Goal: Task Accomplishment & Management: Manage account settings

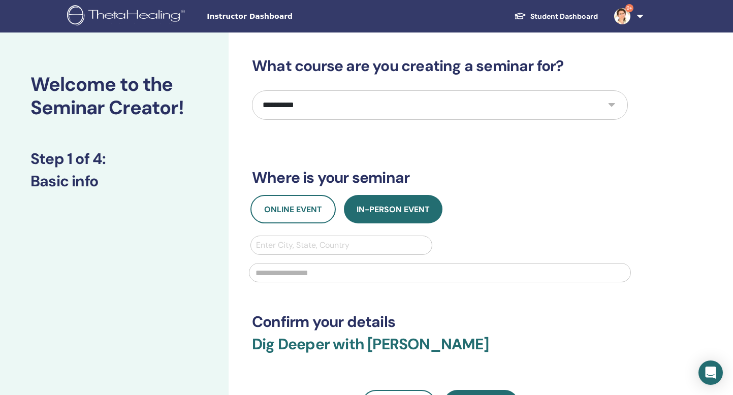
select select "**"
click at [258, 14] on span "Instructor Dashboard" at bounding box center [283, 16] width 152 height 11
click at [639, 18] on link "9+" at bounding box center [627, 16] width 42 height 33
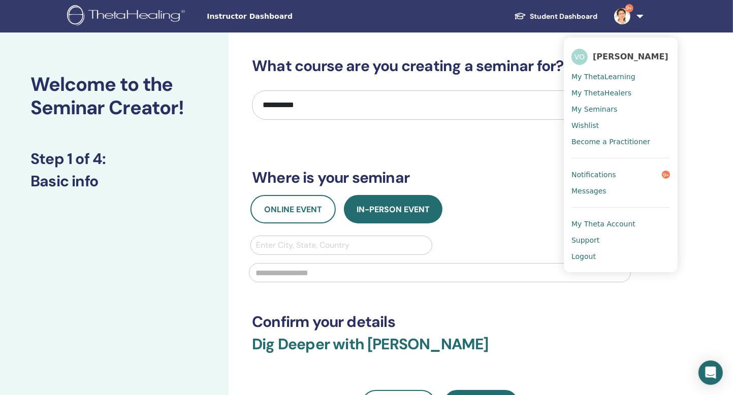
click at [601, 109] on span "My Seminars" at bounding box center [595, 109] width 46 height 9
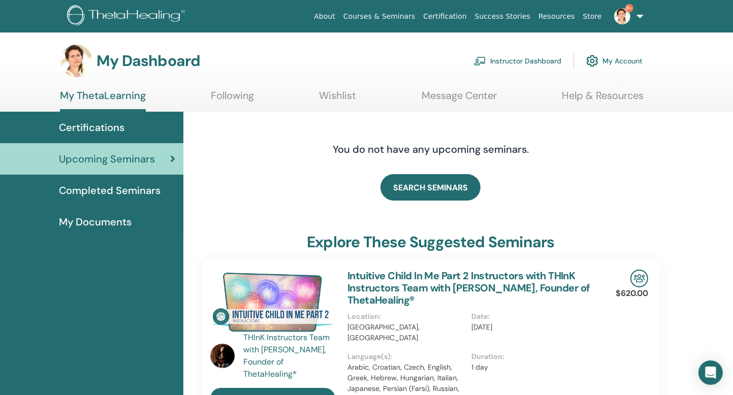
click at [553, 60] on link "Instructor Dashboard" at bounding box center [517, 61] width 87 height 22
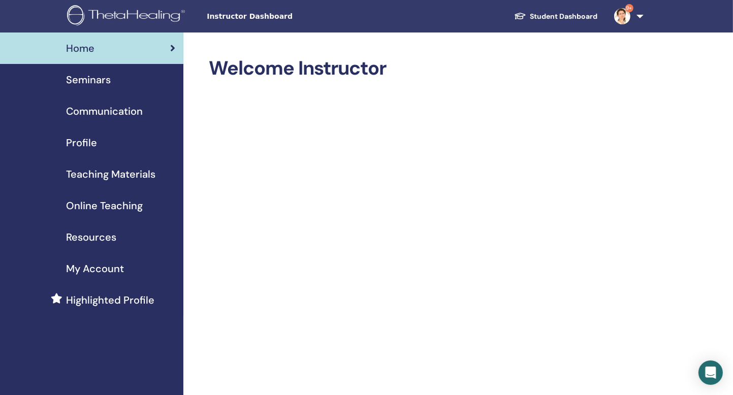
click at [89, 82] on span "Seminars" at bounding box center [88, 79] width 45 height 15
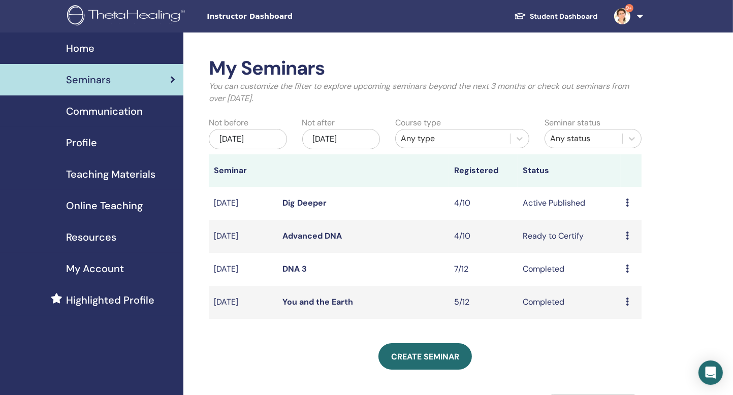
click at [628, 204] on icon at bounding box center [627, 203] width 3 height 8
click at [624, 241] on link "Attendees" at bounding box center [624, 242] width 39 height 11
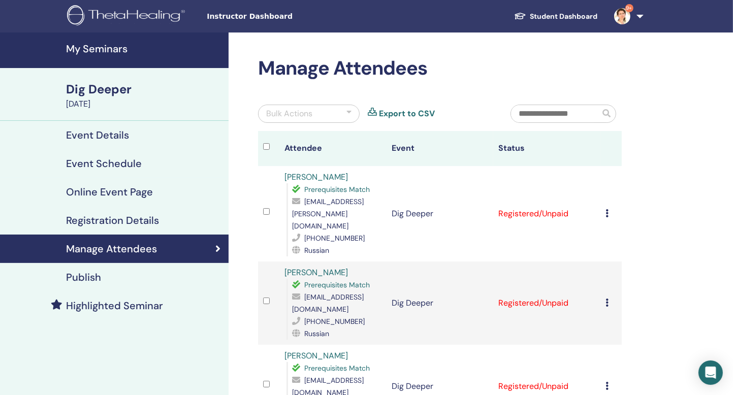
click at [606, 209] on icon at bounding box center [607, 213] width 3 height 8
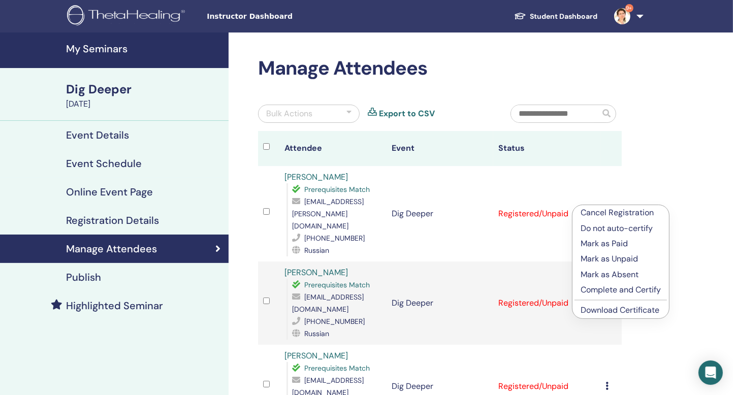
click at [594, 309] on link "Download Certificate" at bounding box center [620, 310] width 79 height 11
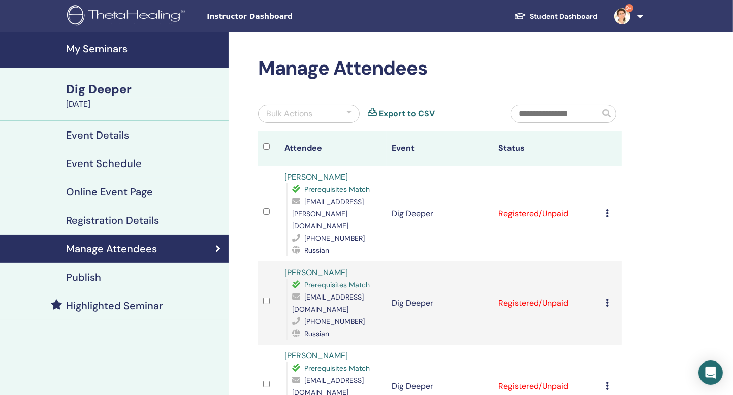
click at [607, 209] on icon at bounding box center [607, 213] width 3 height 8
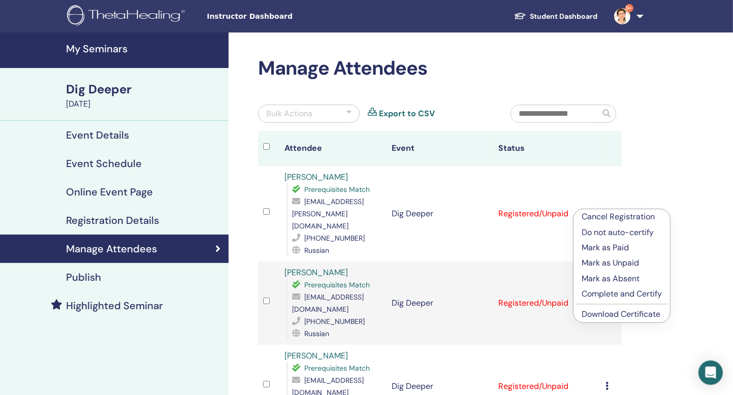
click at [600, 295] on p "Complete and Certify" at bounding box center [622, 294] width 80 height 12
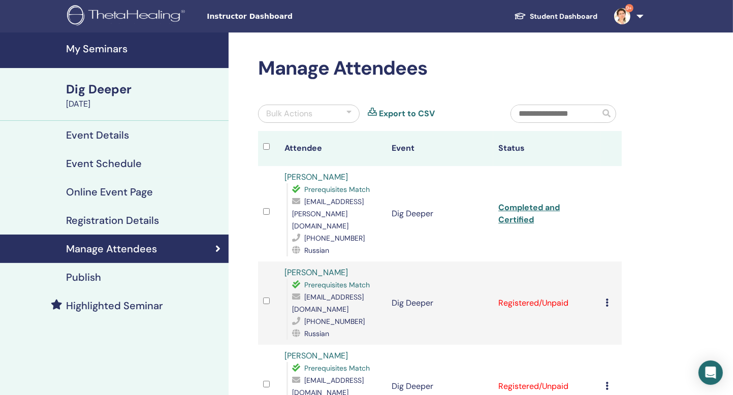
click at [608, 299] on icon at bounding box center [607, 303] width 3 height 8
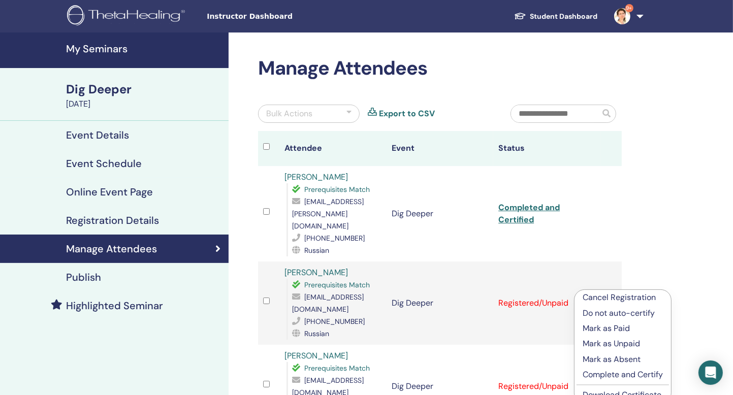
click at [601, 374] on p "Complete and Certify" at bounding box center [623, 375] width 80 height 12
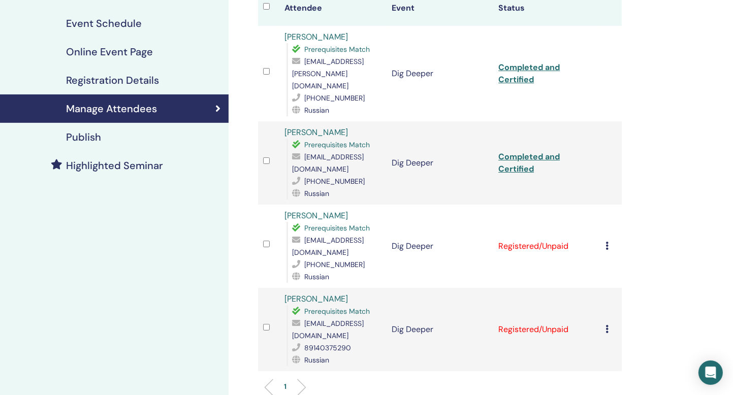
scroll to position [146, 0]
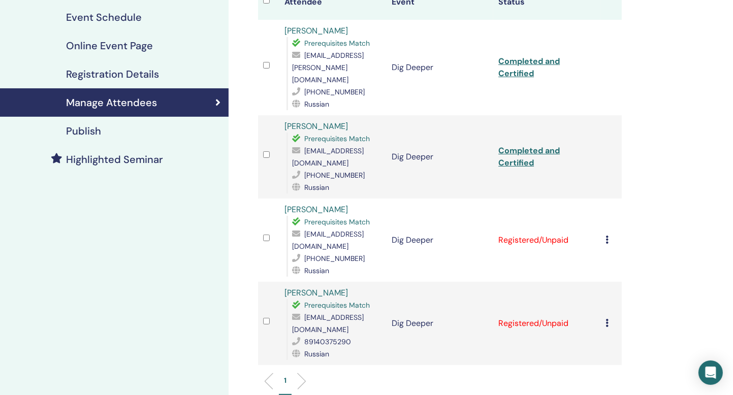
click at [607, 236] on icon at bounding box center [607, 240] width 3 height 8
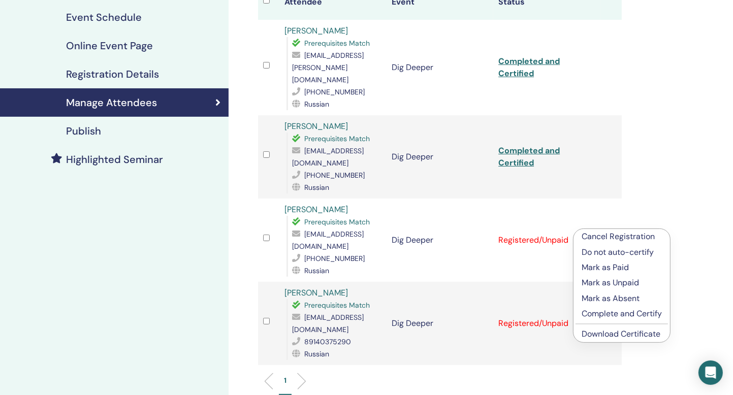
click at [598, 313] on p "Complete and Certify" at bounding box center [622, 314] width 80 height 12
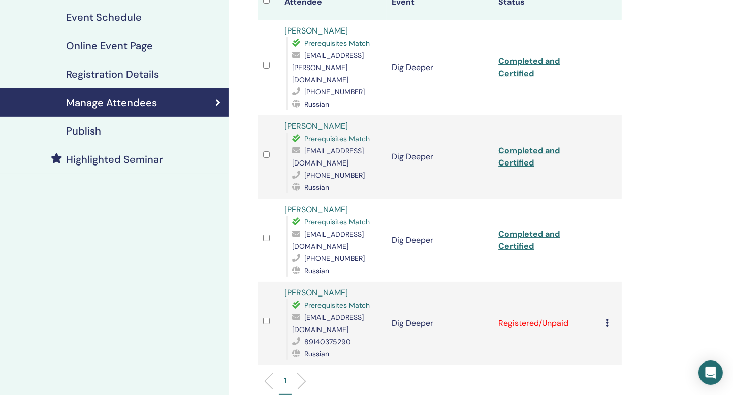
scroll to position [189, 0]
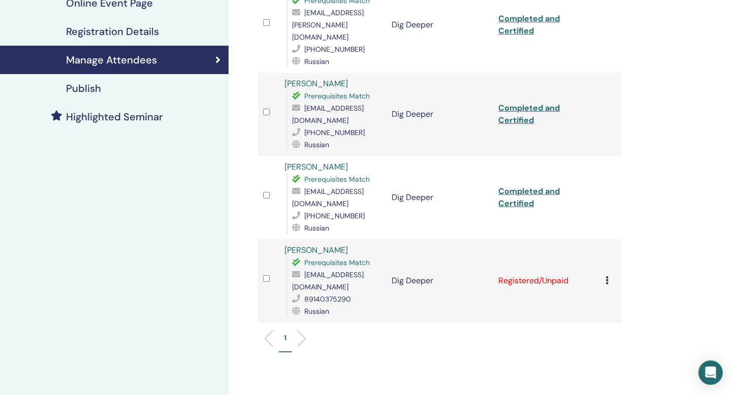
click at [607, 276] on icon at bounding box center [607, 280] width 3 height 8
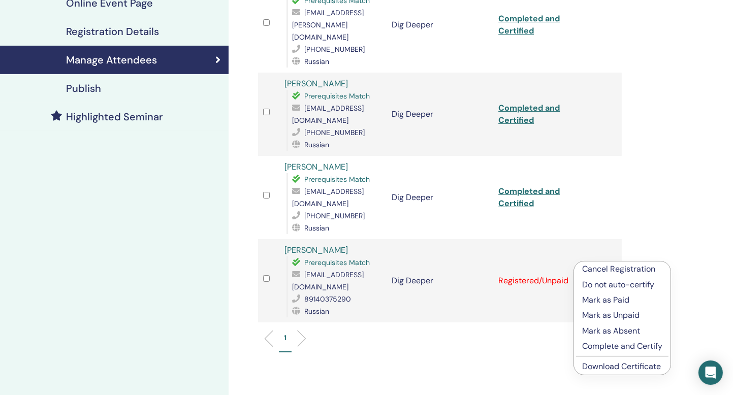
click at [595, 345] on p "Complete and Certify" at bounding box center [622, 346] width 80 height 12
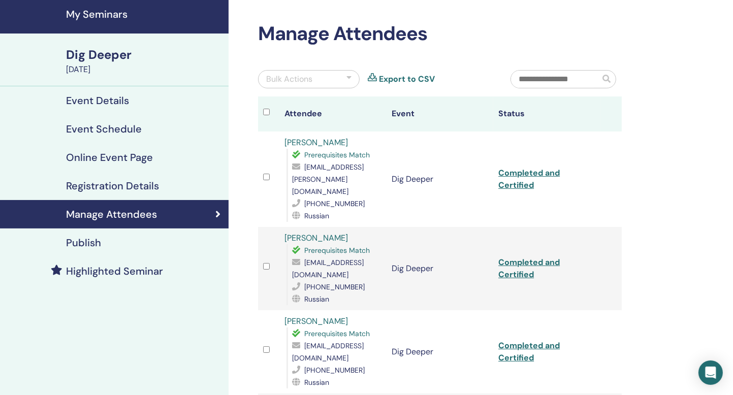
scroll to position [53, 0]
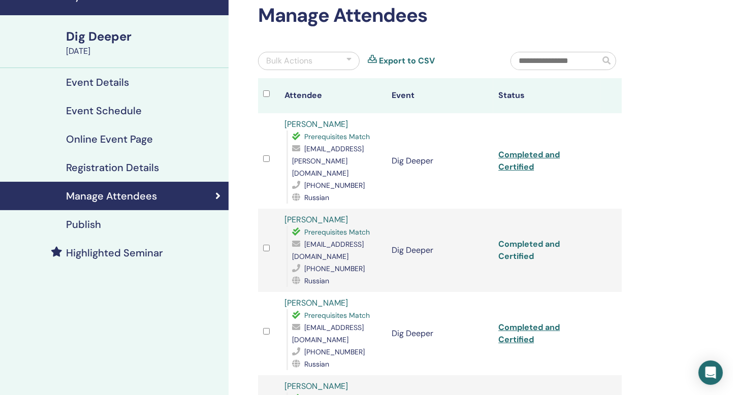
click at [536, 239] on link "Completed and Certified" at bounding box center [528, 250] width 61 height 23
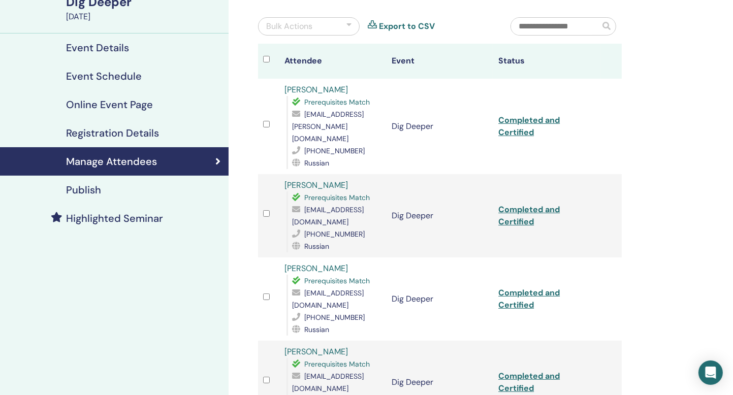
scroll to position [89, 0]
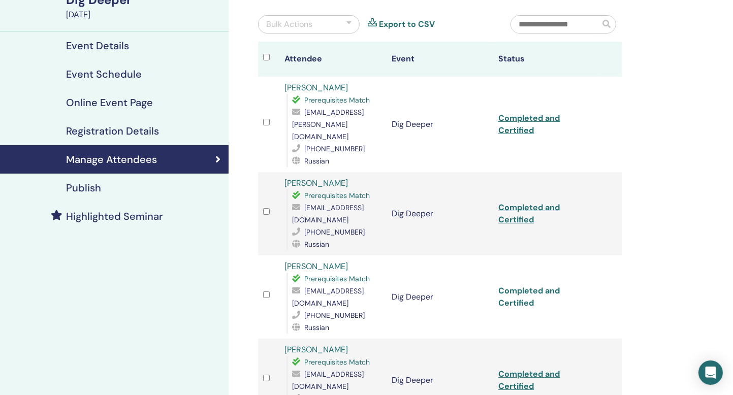
click at [556, 286] on link "Completed and Certified" at bounding box center [528, 297] width 61 height 23
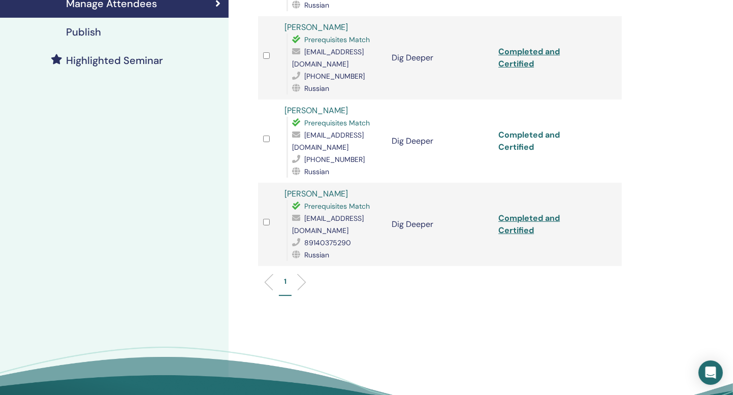
scroll to position [248, 0]
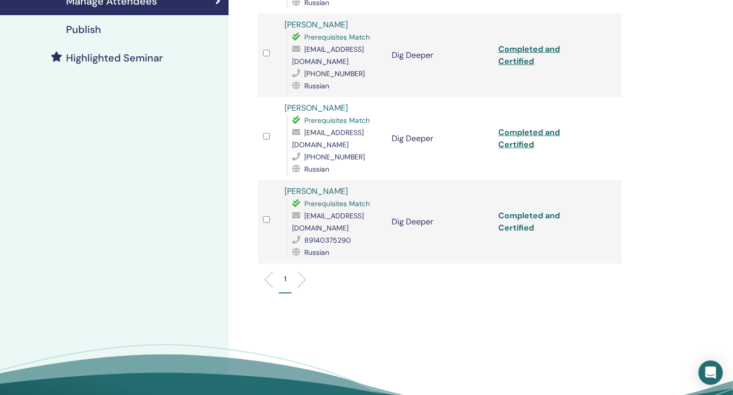
click at [541, 210] on link "Completed and Certified" at bounding box center [528, 221] width 61 height 23
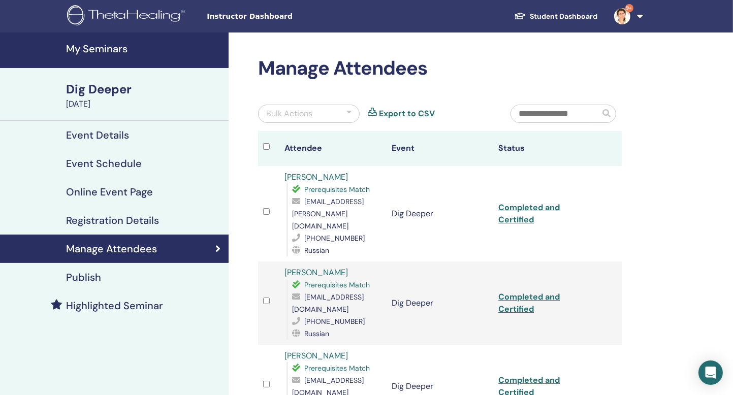
click at [102, 49] on h4 "My Seminars" at bounding box center [144, 49] width 156 height 12
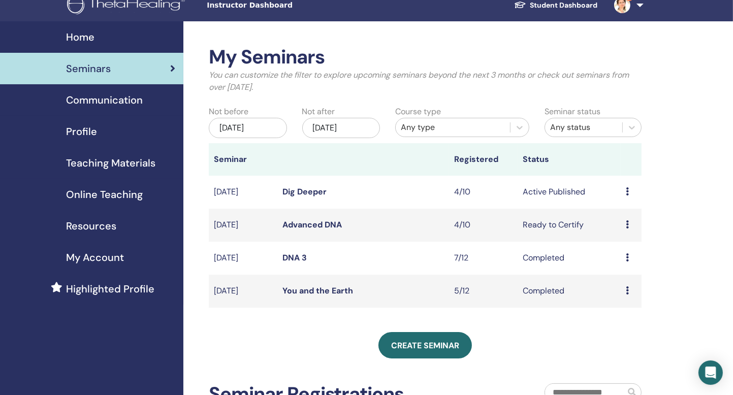
scroll to position [12, 0]
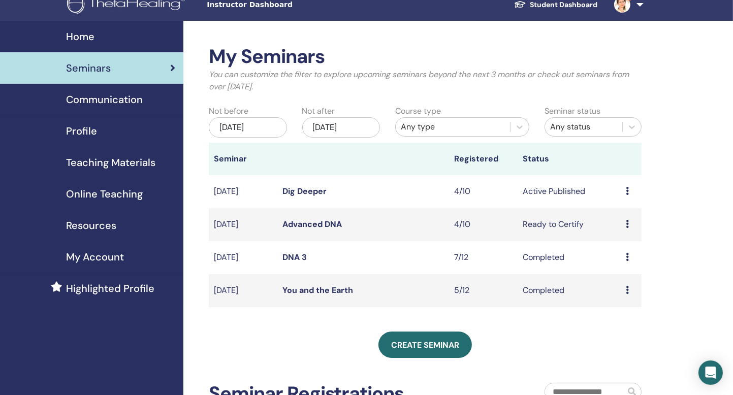
click at [627, 192] on icon at bounding box center [627, 191] width 3 height 8
click at [614, 229] on link "Attendees" at bounding box center [623, 230] width 39 height 11
